Goal: Information Seeking & Learning: Learn about a topic

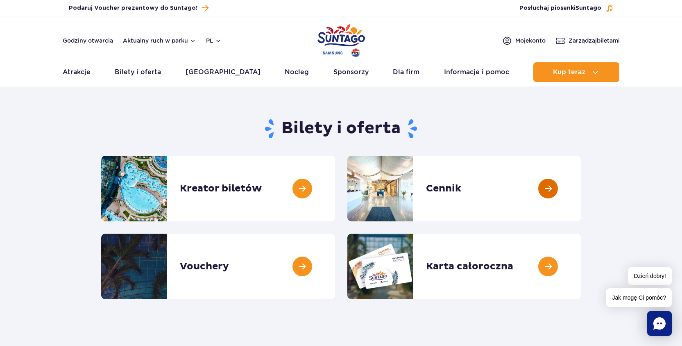
click at [581, 193] on link at bounding box center [581, 189] width 0 height 66
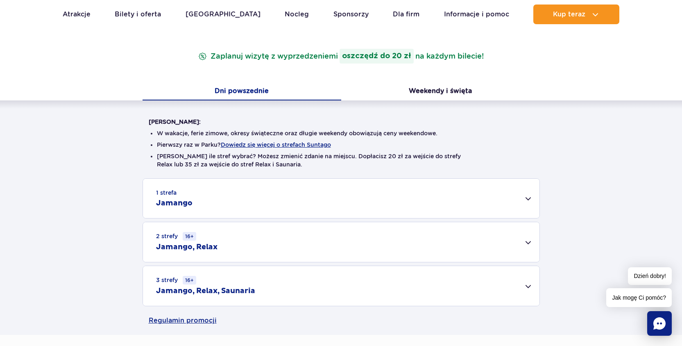
scroll to position [148, 0]
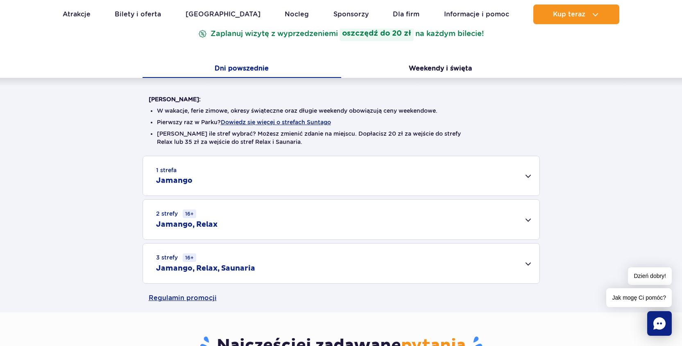
click at [525, 222] on div "2 strefy 16+ Jamango, Relax" at bounding box center [341, 220] width 397 height 40
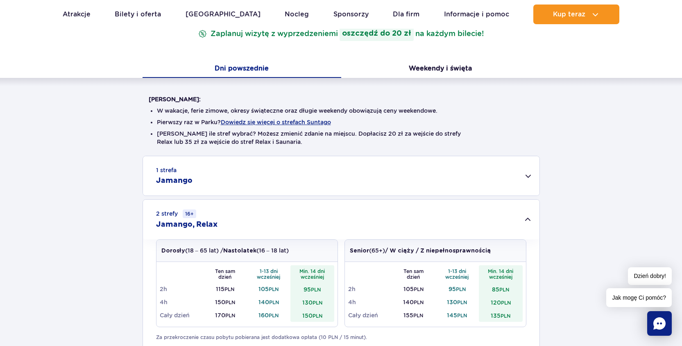
scroll to position [197, 0]
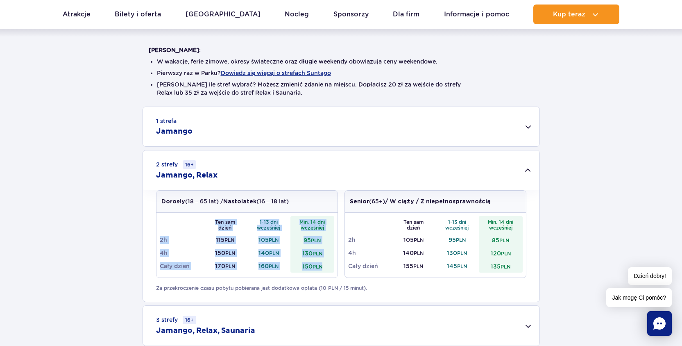
drag, startPoint x: 311, startPoint y: 268, endPoint x: 164, endPoint y: 219, distance: 155.0
click at [164, 219] on tbody "Ten sam dzień 1-13 dni wcześniej Min. 14 dni wcześniej 2h 115 PLN 105 PLN 95 PL…" at bounding box center [247, 244] width 175 height 57
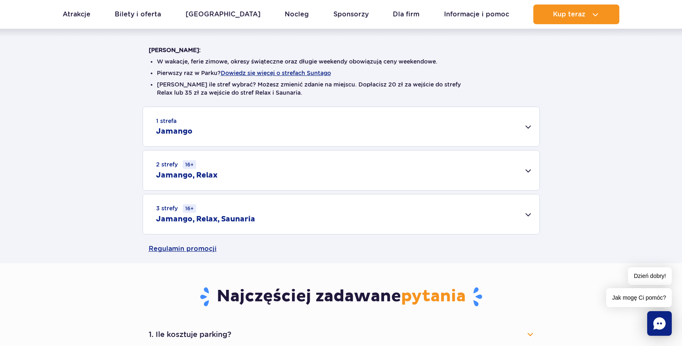
click at [175, 225] on div "1 strefa Jamango Dorosły (18 – 65 lat) / Nastolatek (16 – 18 lat) Ten sam dzień…" at bounding box center [341, 171] width 682 height 128
click at [527, 180] on div "2 strefy 16+ Jamango, Relax" at bounding box center [341, 170] width 397 height 40
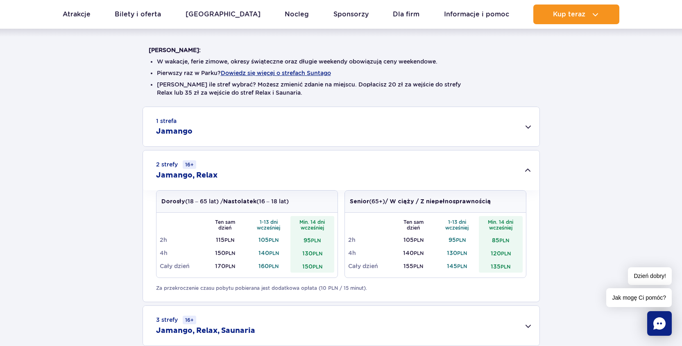
drag, startPoint x: 608, startPoint y: 188, endPoint x: 613, endPoint y: 186, distance: 5.3
click at [610, 187] on div "1 strefa Jamango Dorosły (18 – 65 lat) / Nastolatek (16 – 18 lat) Ten sam dzień…" at bounding box center [341, 226] width 682 height 239
